Goal: Task Accomplishment & Management: Manage account settings

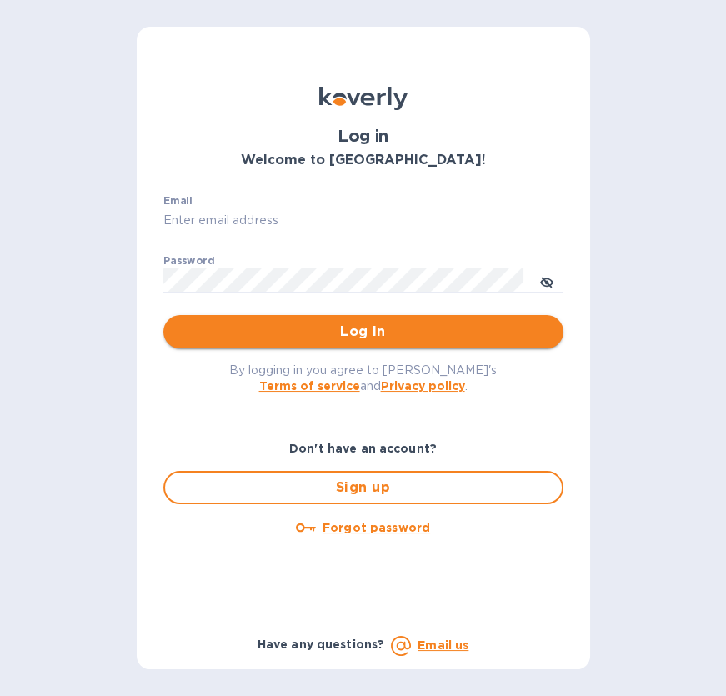
type input "[EMAIL_ADDRESS][DOMAIN_NAME]"
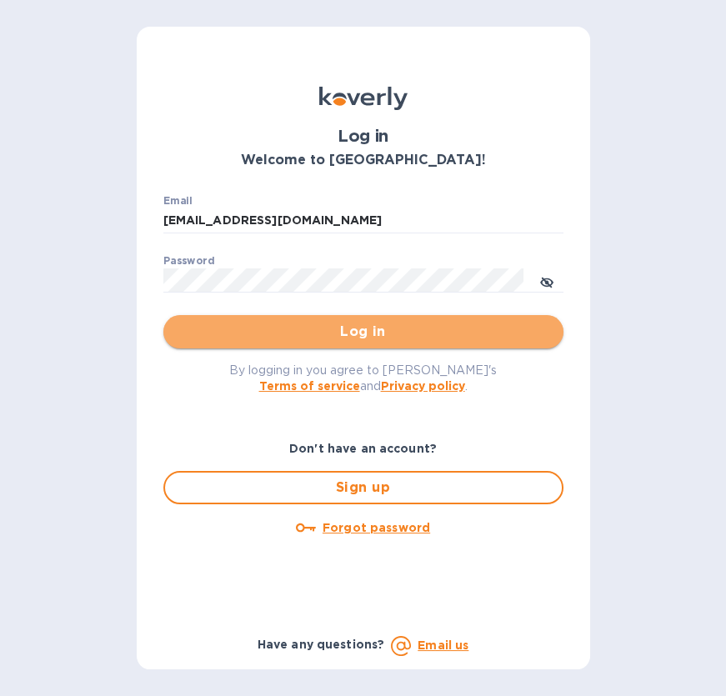
click at [258, 337] on span "Log in" at bounding box center [363, 332] width 373 height 20
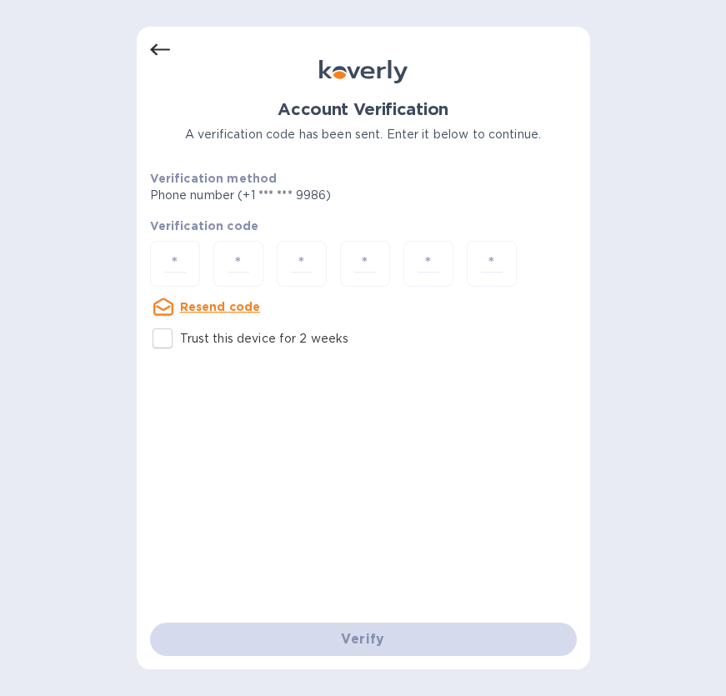
click at [103, 427] on div "Account Verification A verification code has been sent. Enter it below to conti…" at bounding box center [363, 348] width 726 height 696
click at [183, 263] on input "number" at bounding box center [175, 263] width 35 height 31
paste input "7"
type input "7"
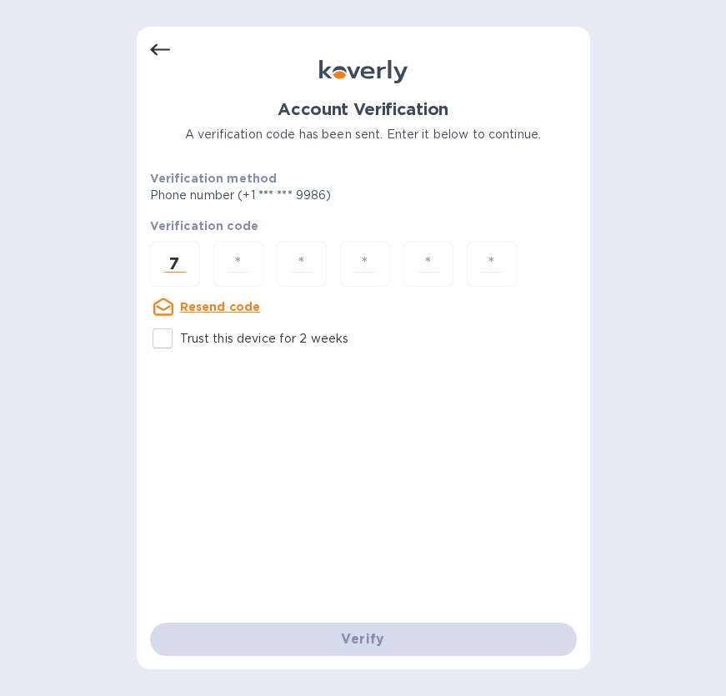
type input "4"
type input "1"
type input "0"
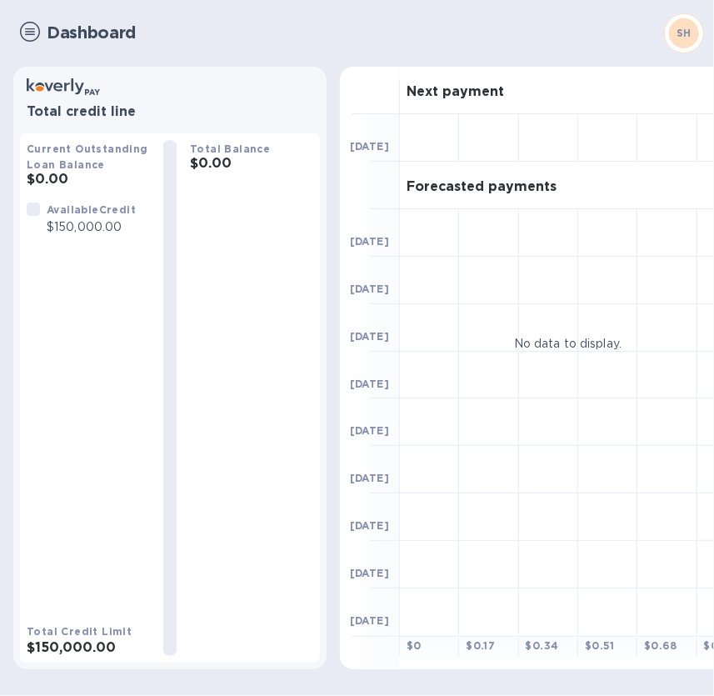
click at [35, 30] on img at bounding box center [30, 32] width 20 height 20
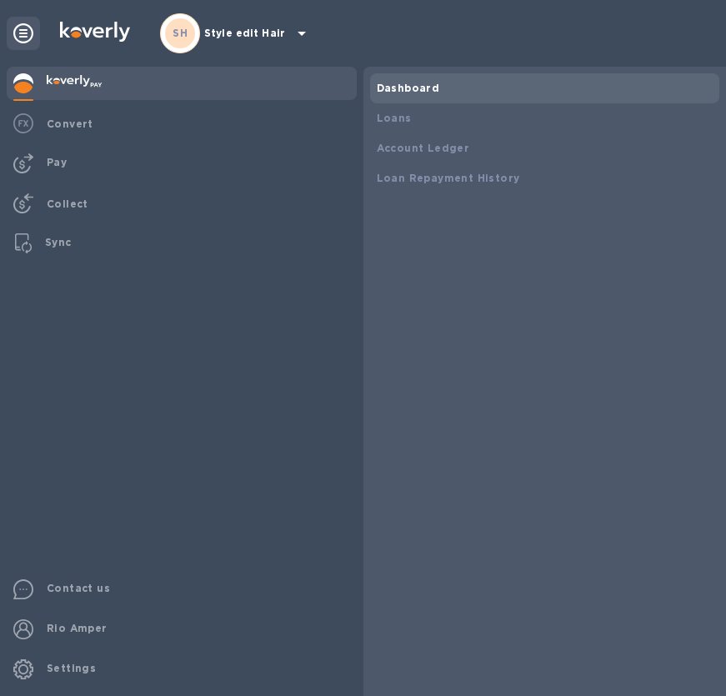
click at [200, 33] on div "SH Style edit Hair" at bounding box center [236, 33] width 152 height 40
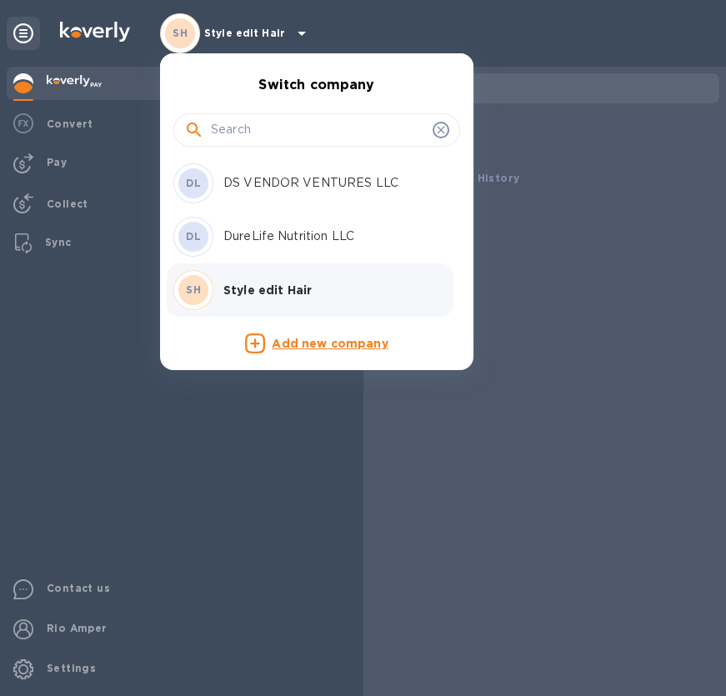
click at [234, 188] on p "DS VENDOR VENTURES LLC" at bounding box center [328, 183] width 210 height 18
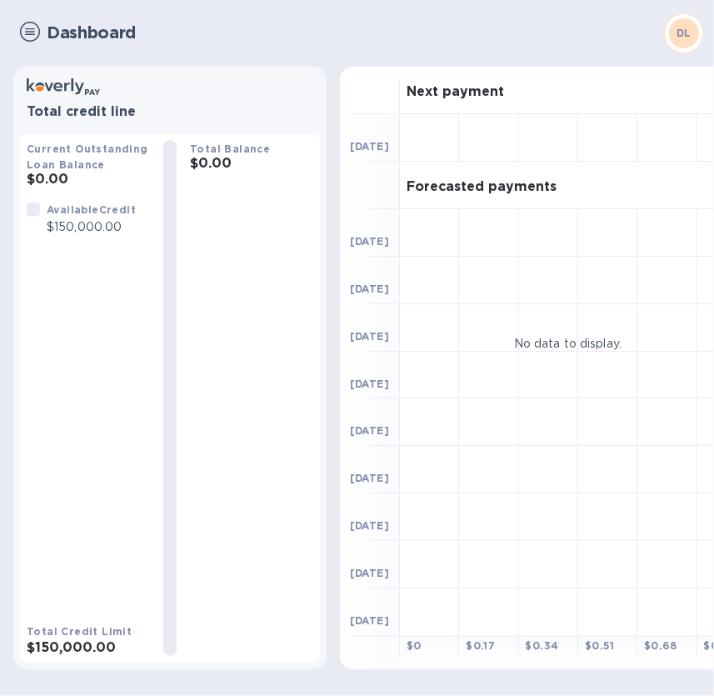
click at [24, 28] on img at bounding box center [30, 32] width 20 height 20
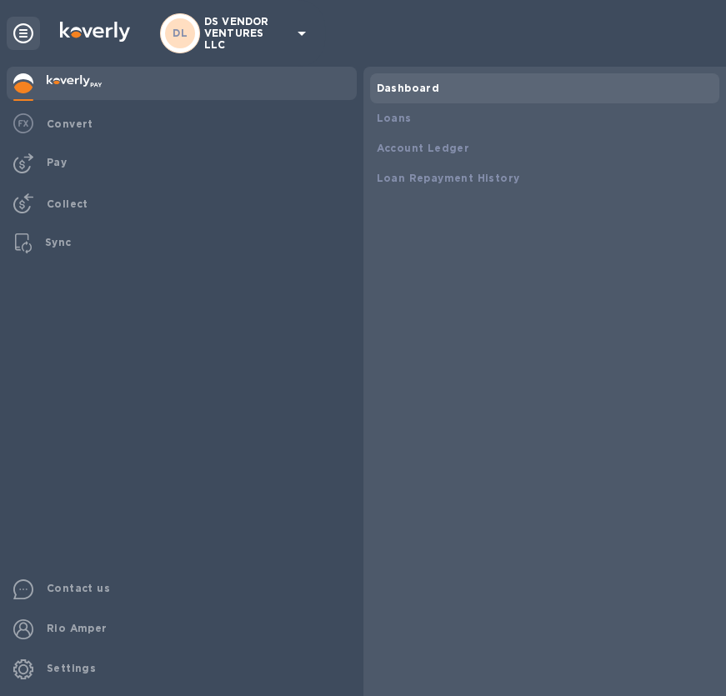
click at [271, 33] on p "DS VENDOR VENTURES LLC" at bounding box center [245, 33] width 83 height 35
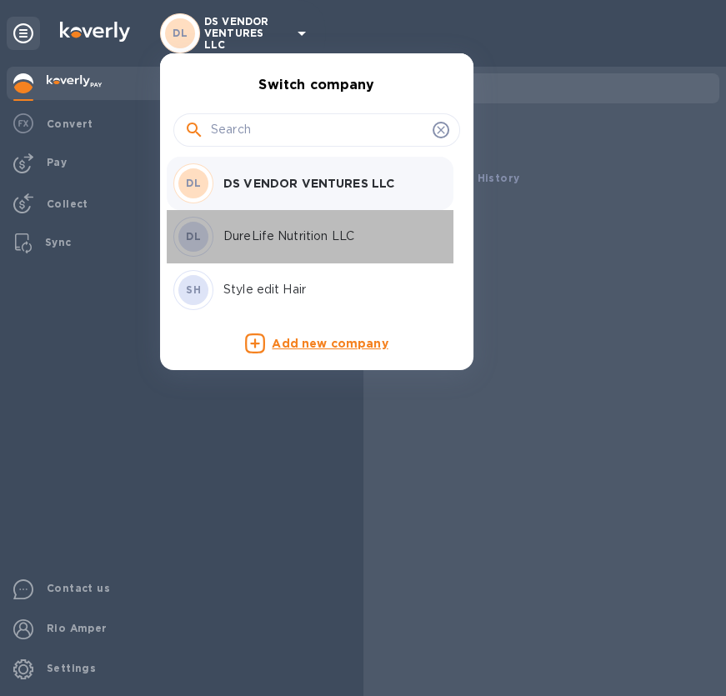
click at [255, 243] on p "DureLife Nutrition LLC" at bounding box center [328, 237] width 210 height 18
